Goal: Contribute content

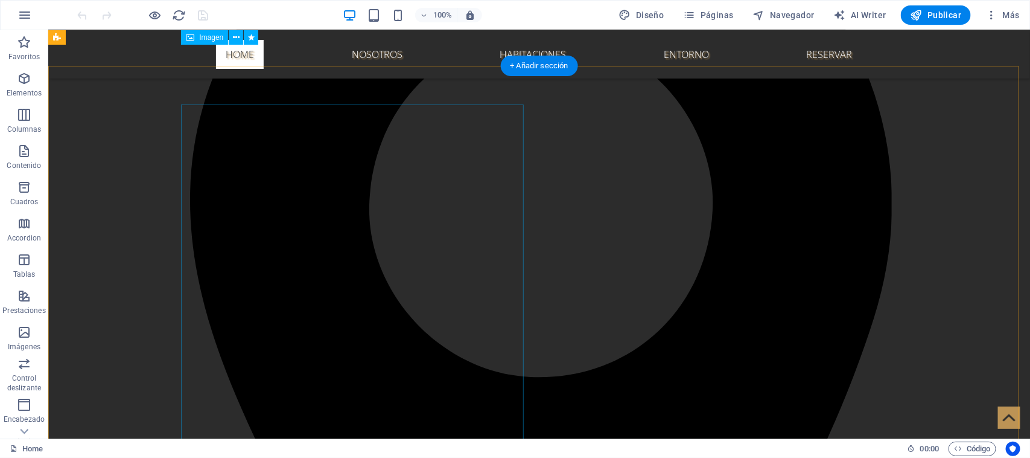
scroll to position [151, 0]
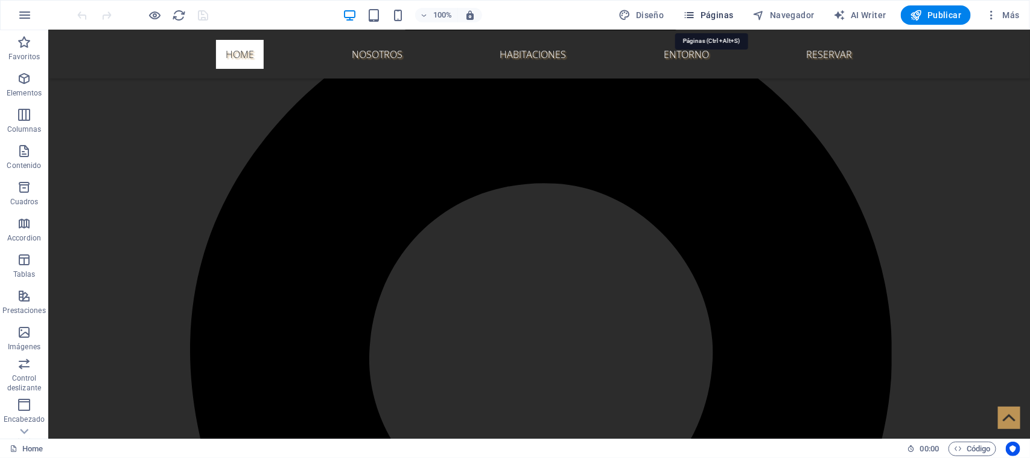
click at [705, 11] on span "Páginas" at bounding box center [709, 15] width 50 height 12
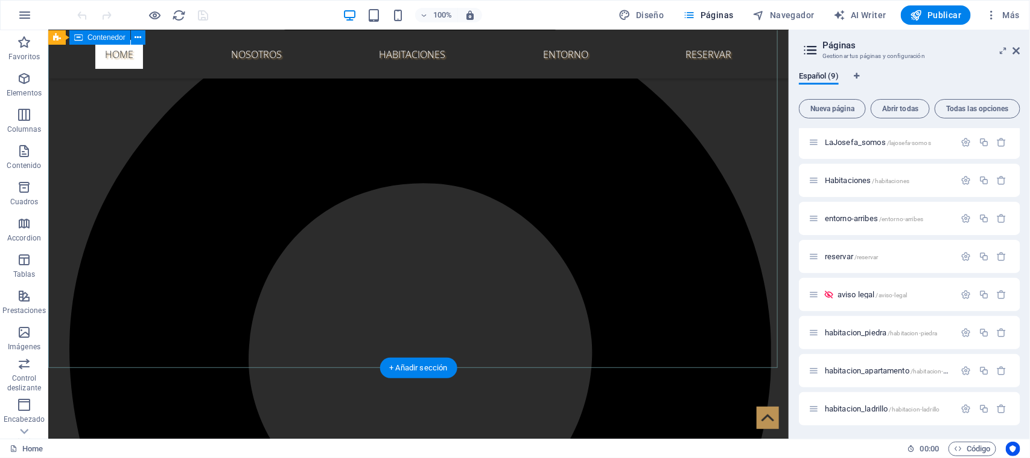
scroll to position [765, 0]
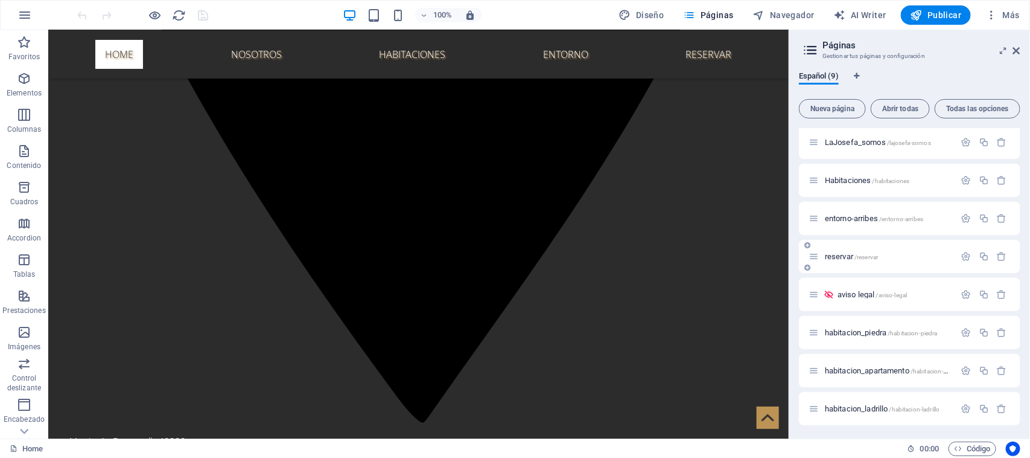
click at [844, 258] on span "reservar /reservar" at bounding box center [851, 256] width 53 height 9
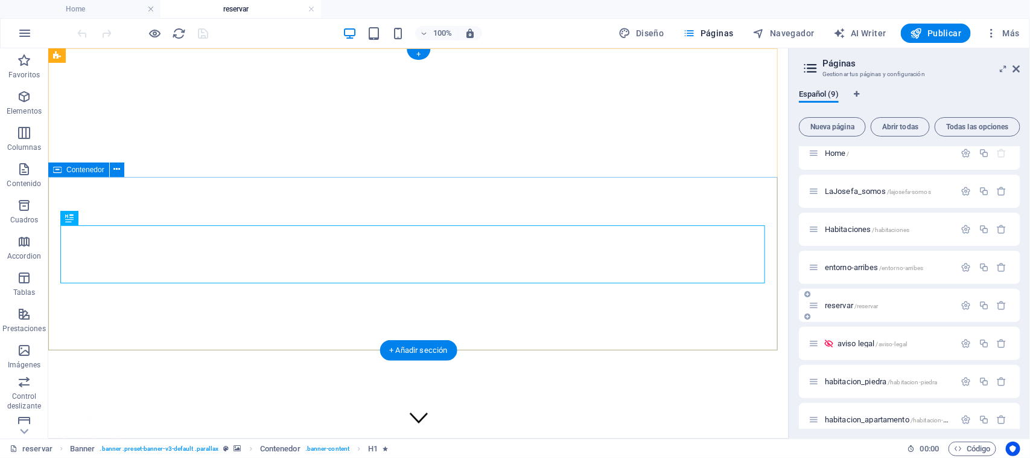
scroll to position [555, 0]
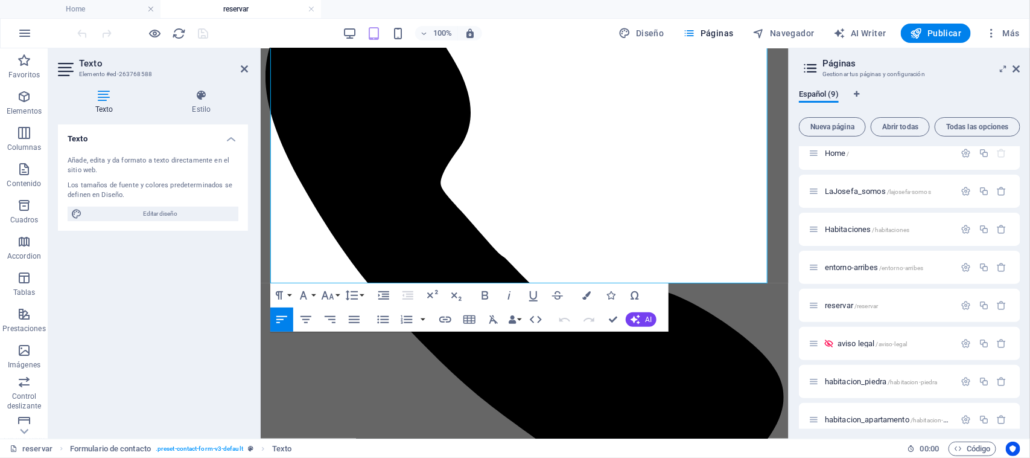
scroll to position [561, 0]
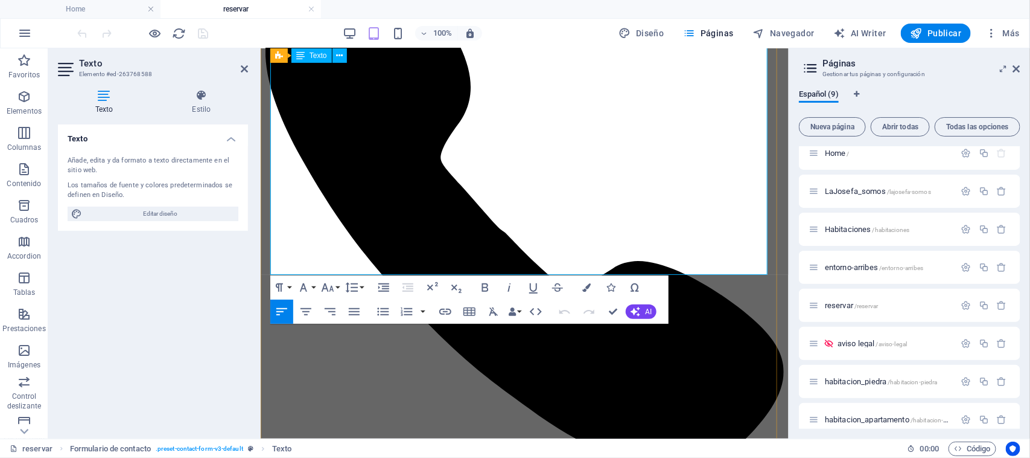
click at [939, 33] on span "Publicar" at bounding box center [936, 33] width 51 height 12
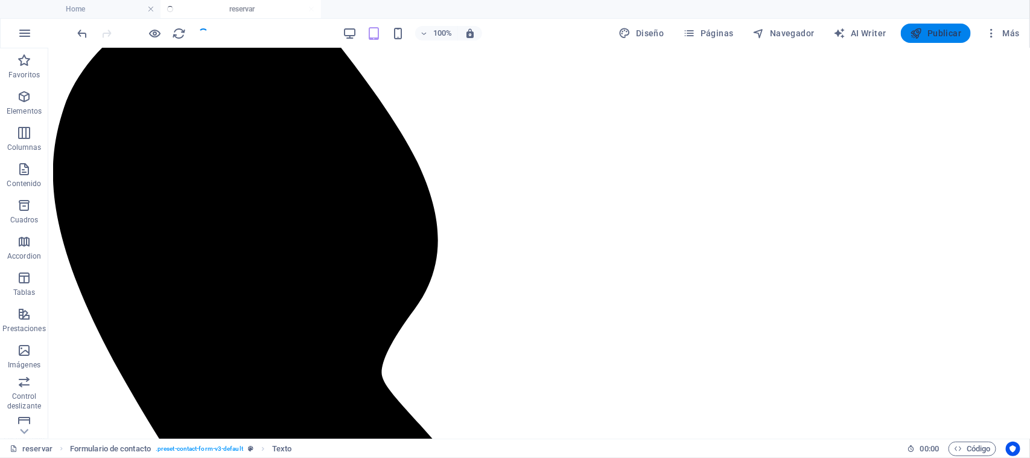
checkbox input "false"
